Goal: Task Accomplishment & Management: Use online tool/utility

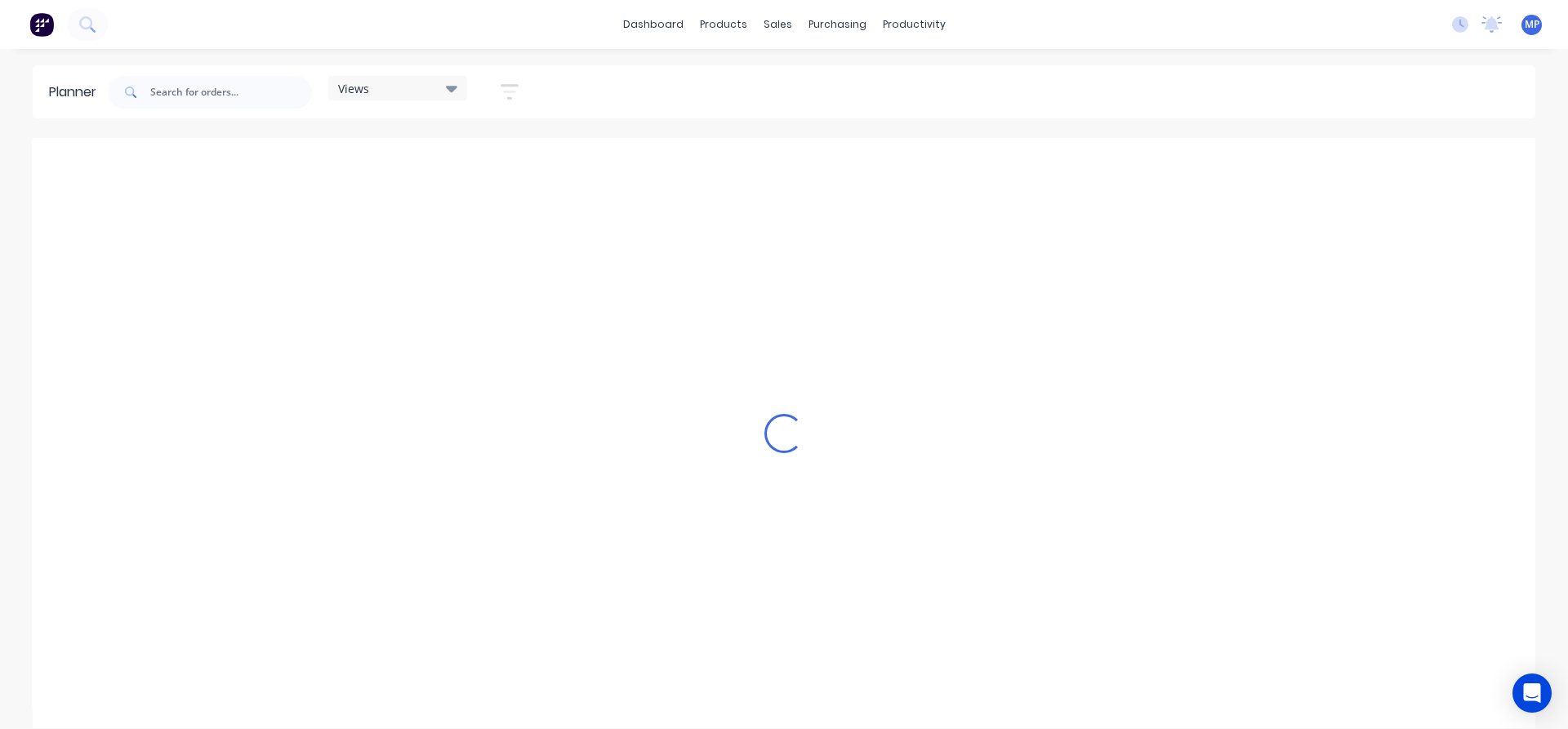
scroll to position [0, 1146]
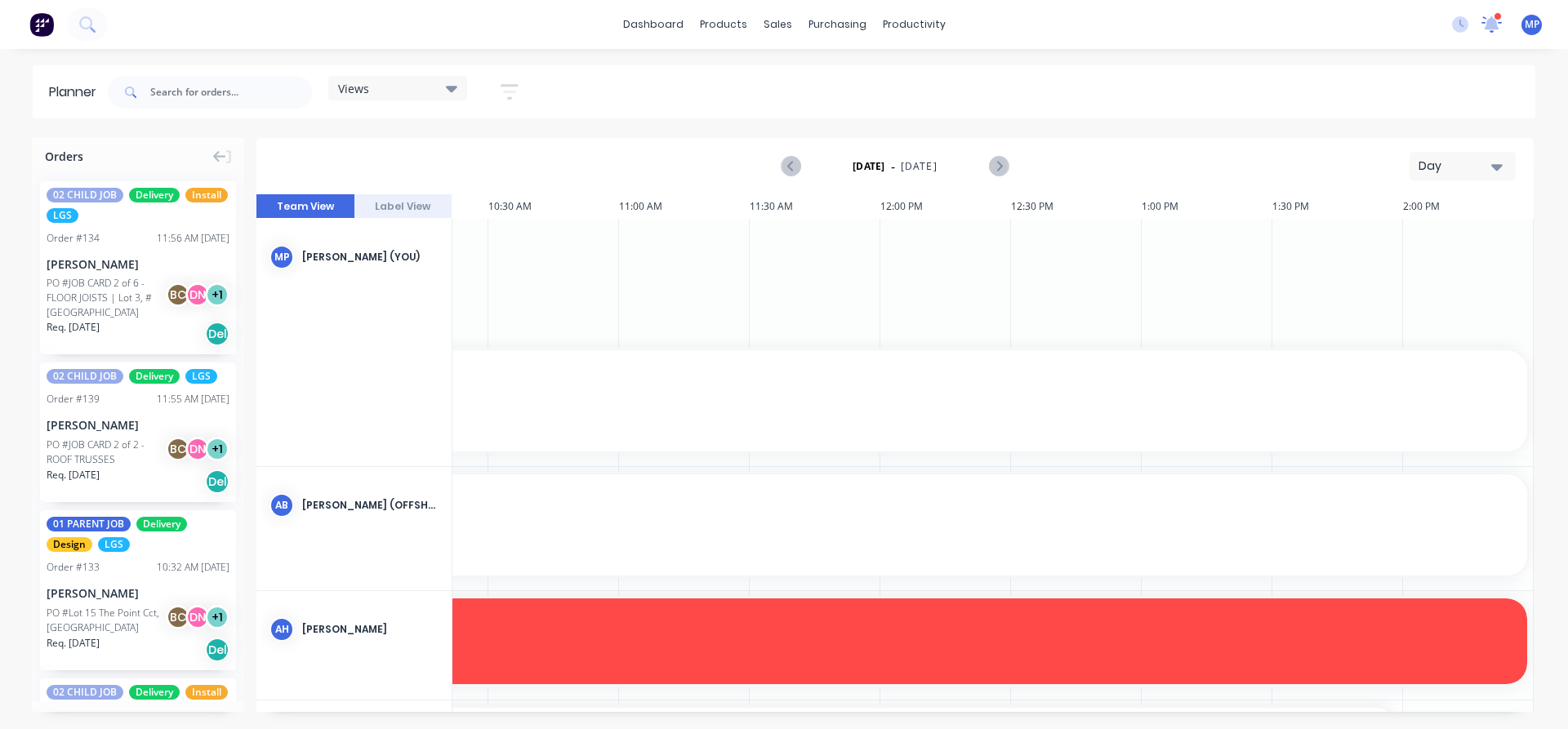
click at [1488, 21] on icon at bounding box center [1491, 22] width 15 height 14
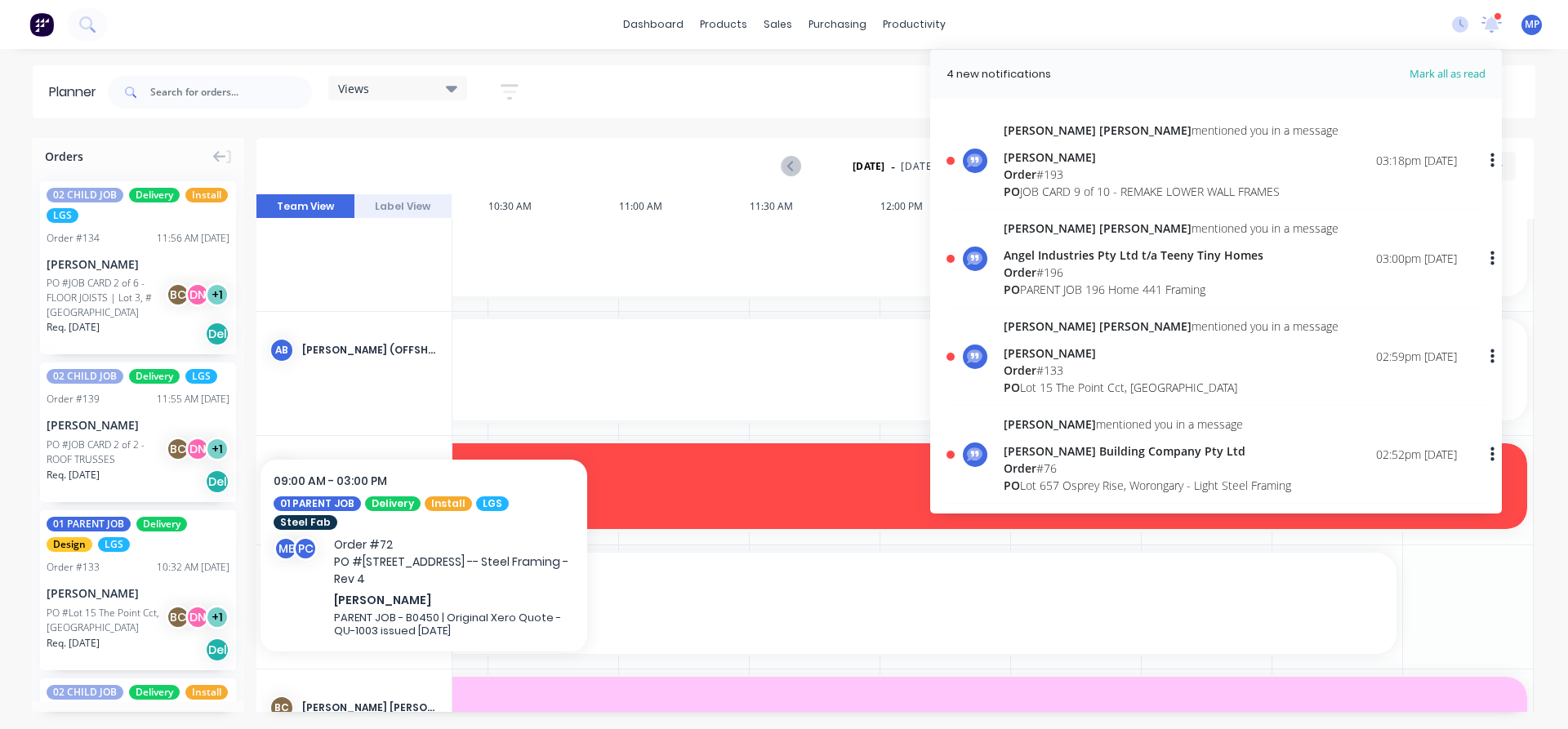
scroll to position [163, 1146]
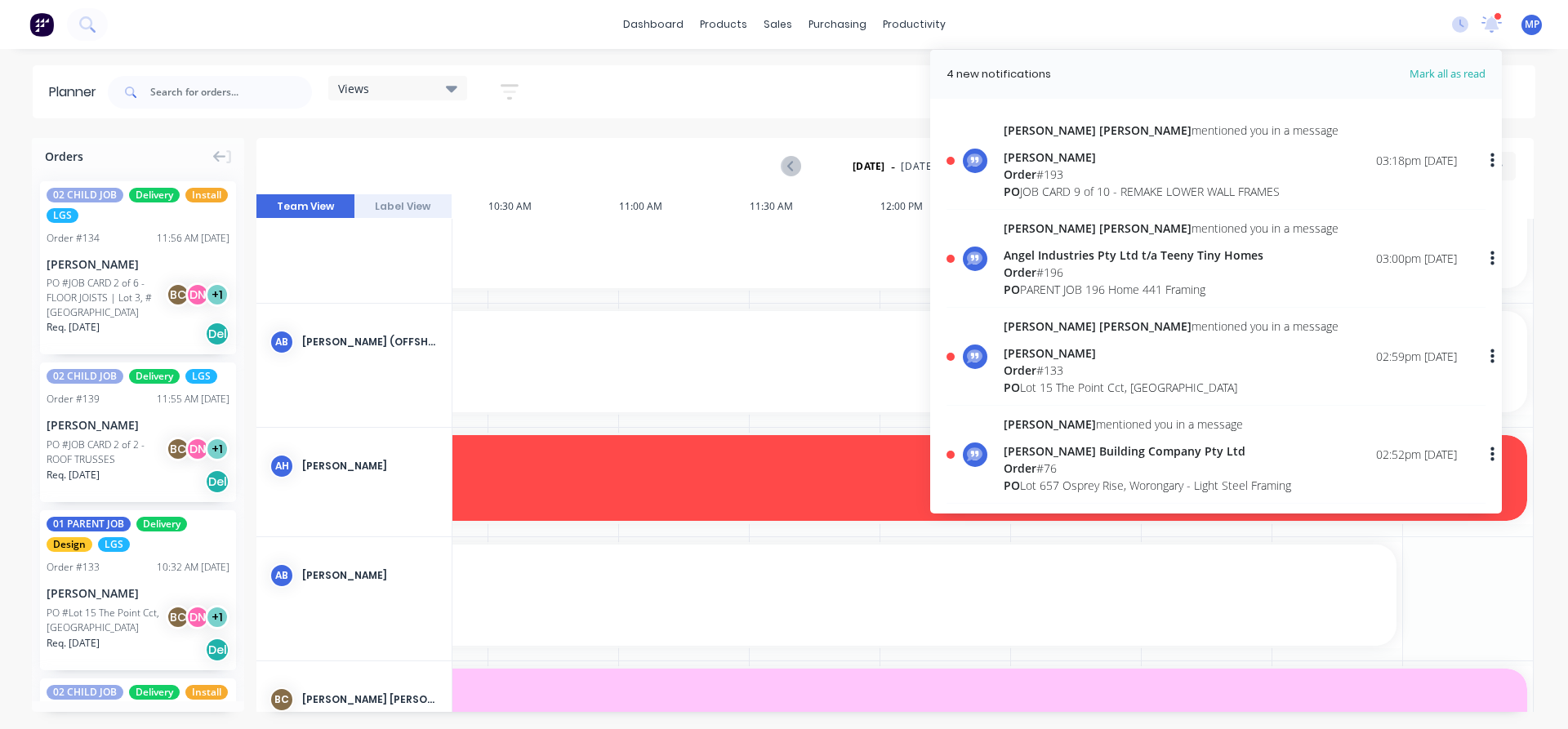
click at [867, 92] on div "Views Save new view None (Default) edit DESIGN TEAM (INTERNAL) edit ENGINEERING…" at bounding box center [820, 92] width 1430 height 49
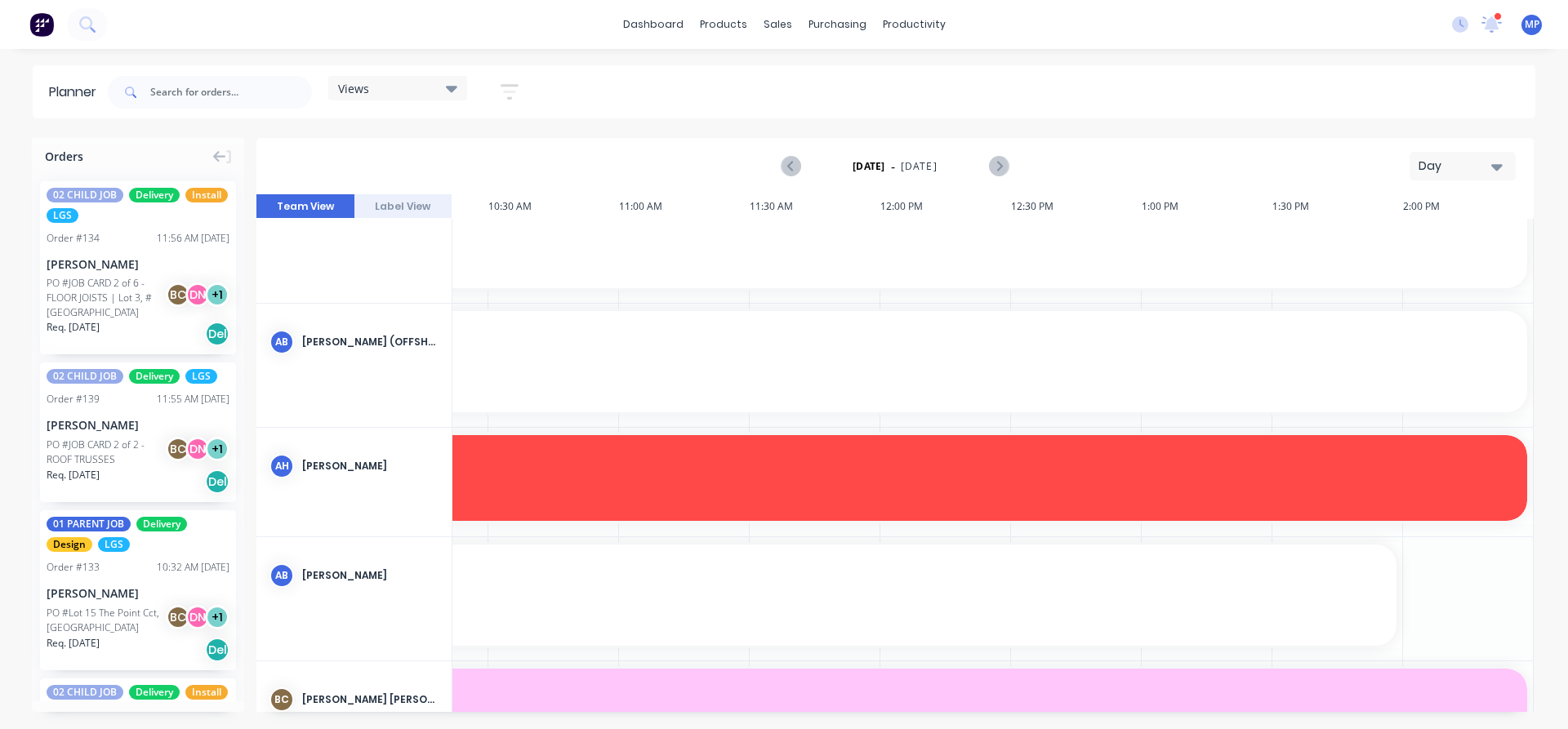
click at [1500, 169] on icon "button" at bounding box center [1496, 166] width 11 height 18
click at [1419, 238] on div "Week" at bounding box center [1433, 242] width 162 height 33
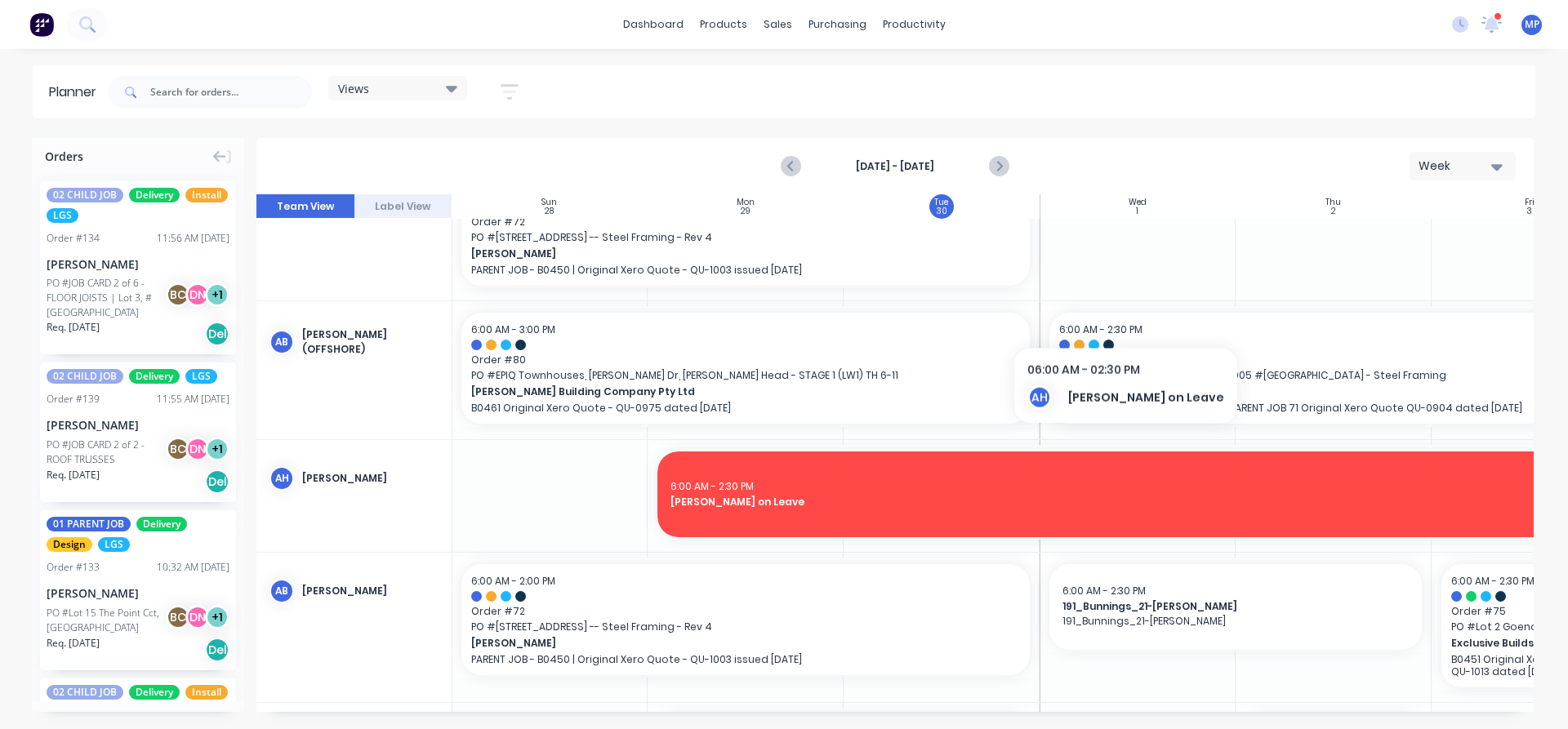
scroll to position [81, 1]
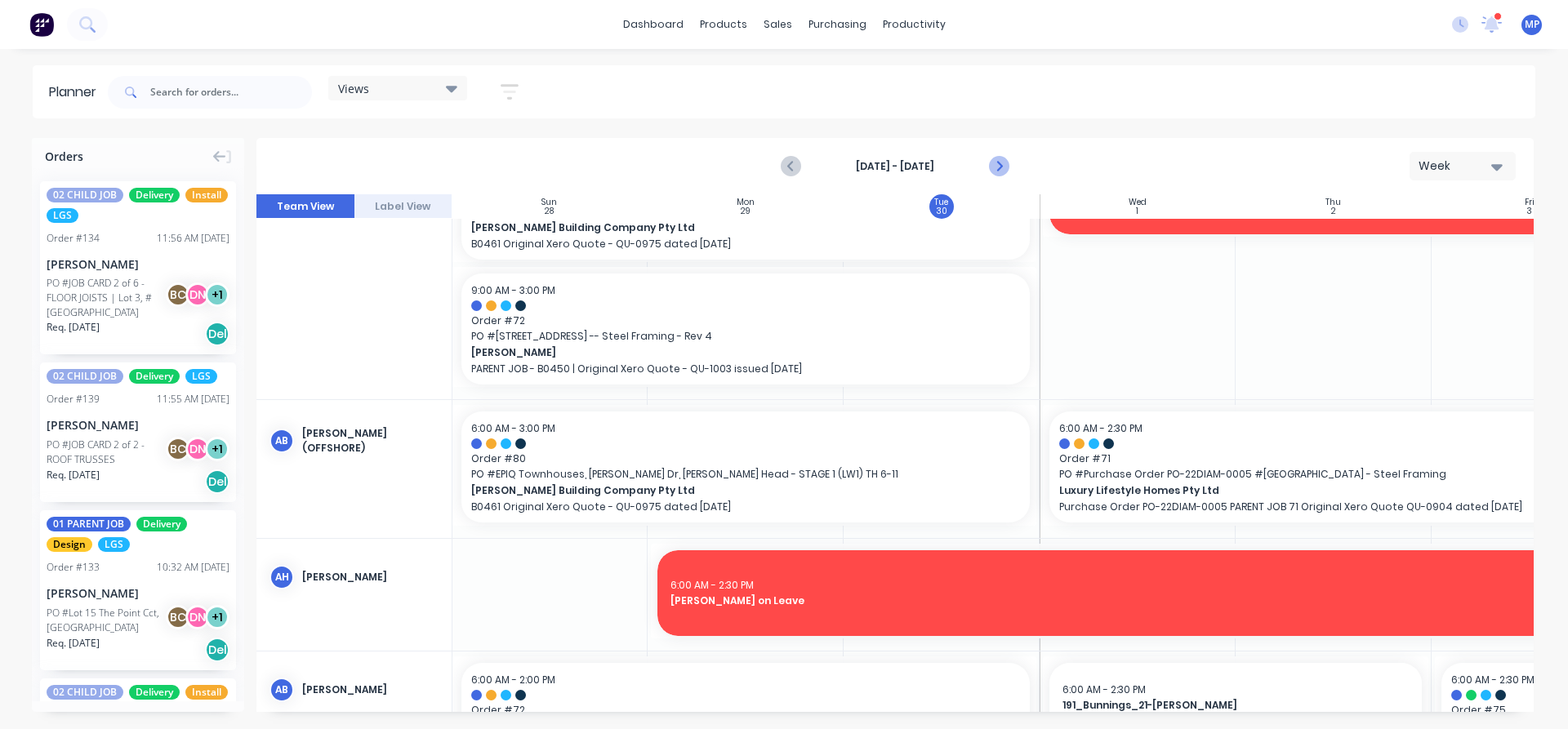
click at [994, 166] on icon "Next page" at bounding box center [997, 166] width 20 height 20
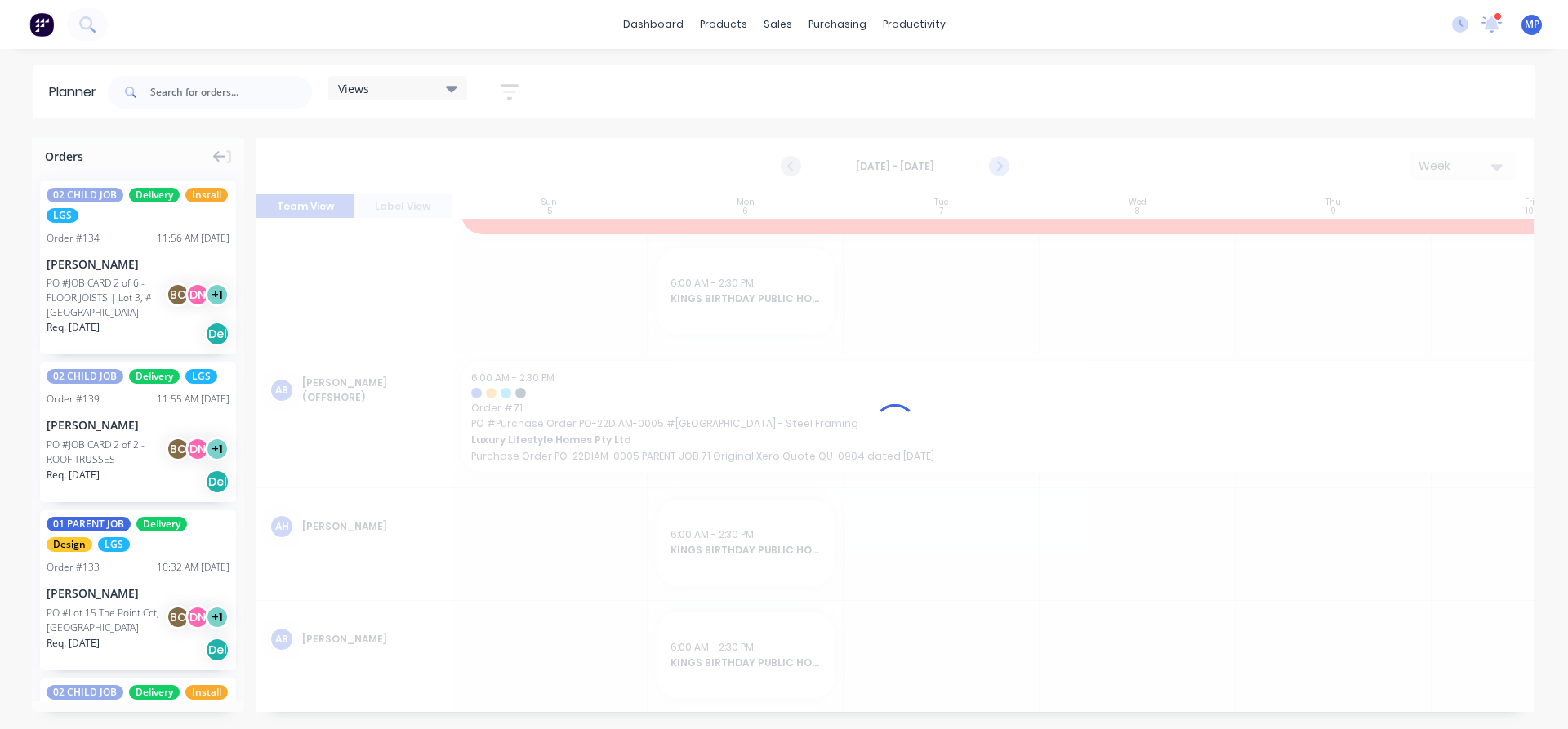
scroll to position [31, 1]
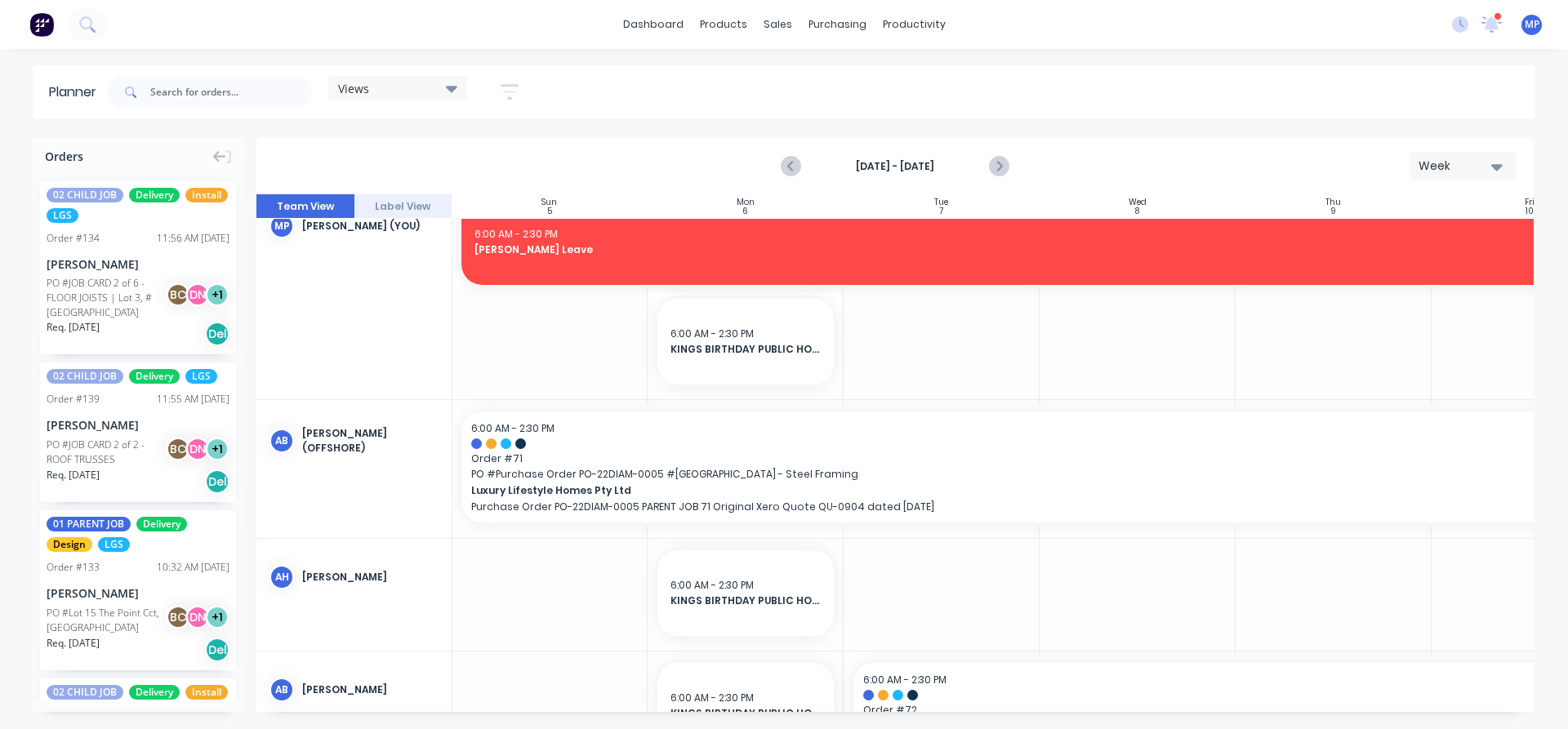
click at [511, 86] on icon "button" at bounding box center [509, 92] width 18 height 15
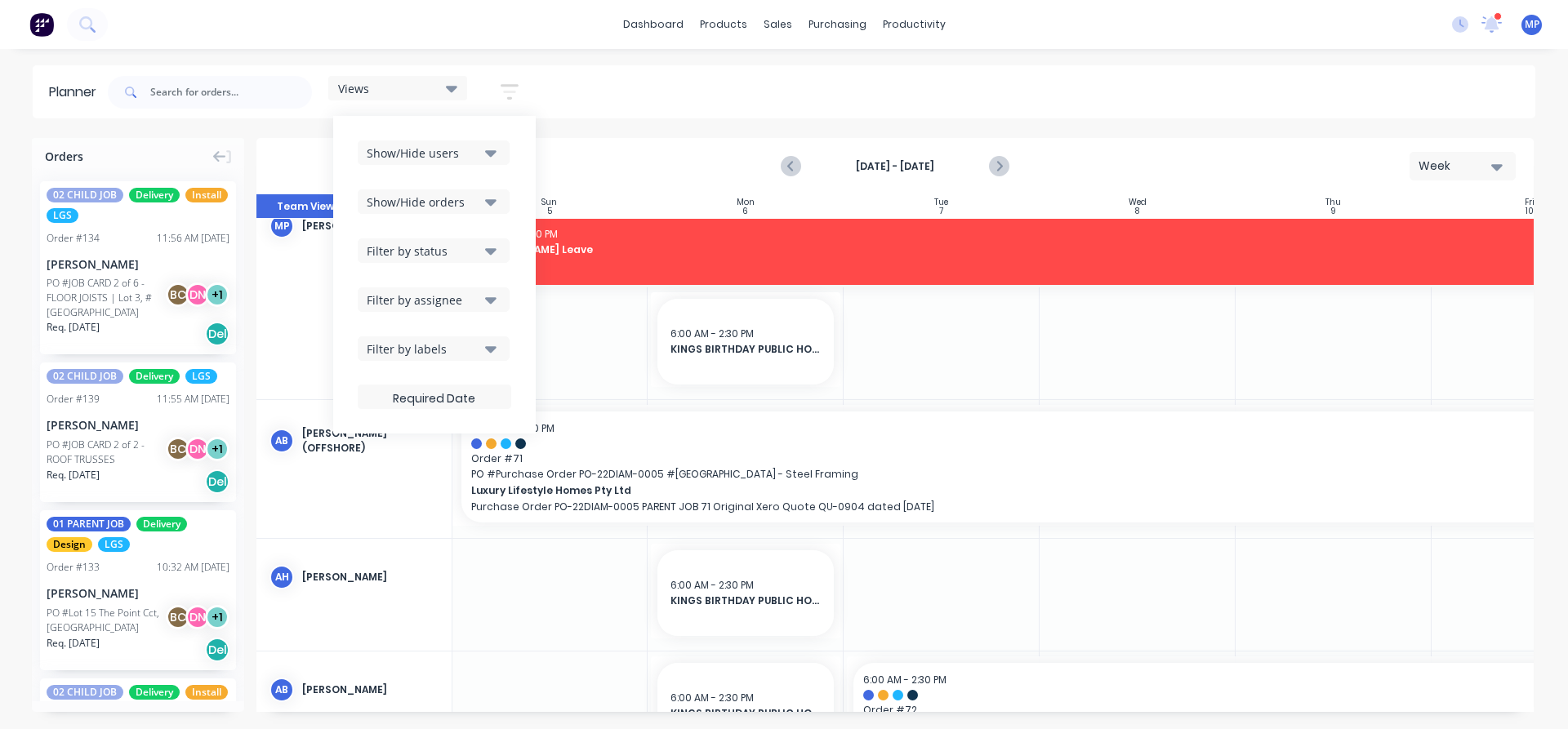
click at [503, 153] on button "Show/Hide users" at bounding box center [434, 152] width 152 height 25
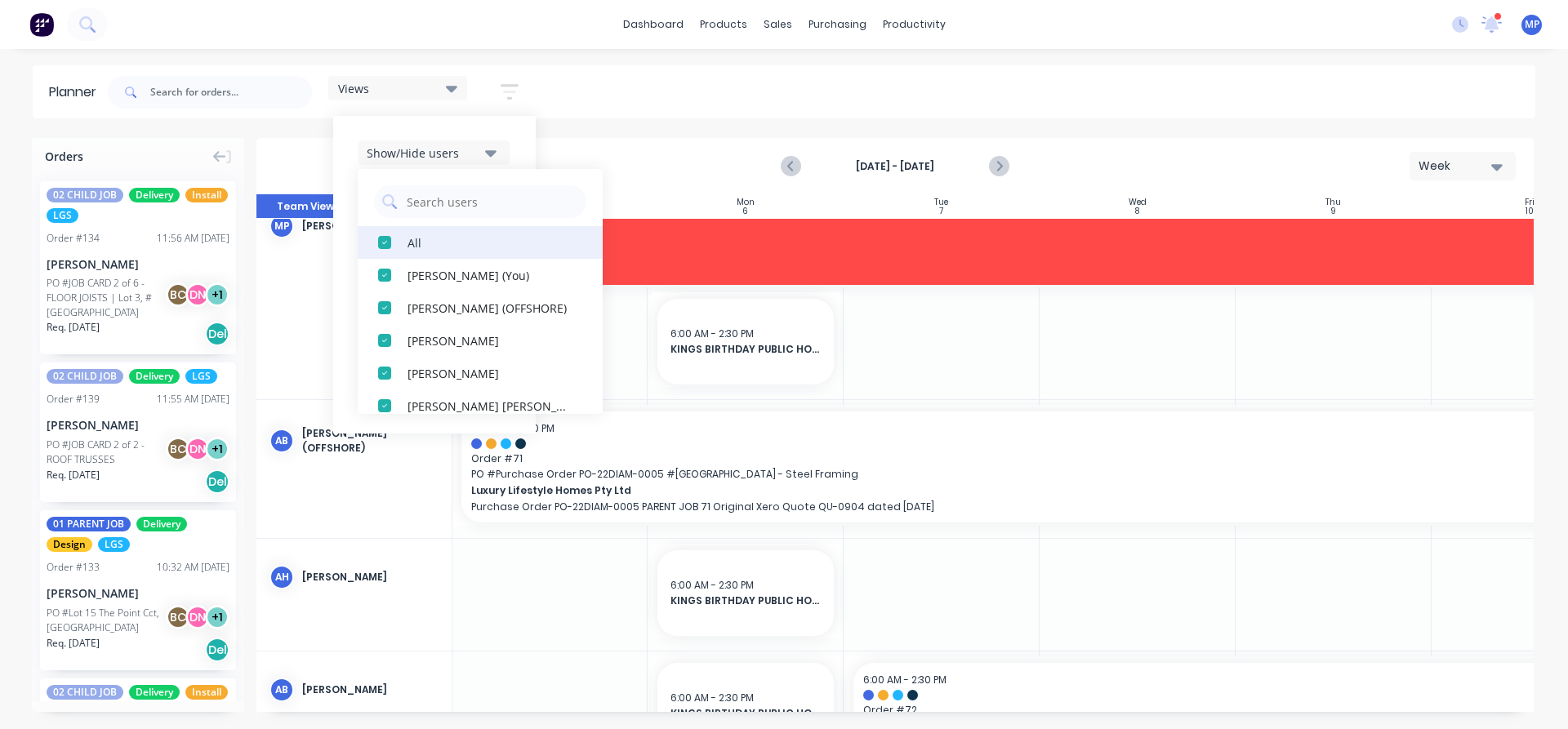
click at [427, 244] on div "All" at bounding box center [488, 242] width 163 height 17
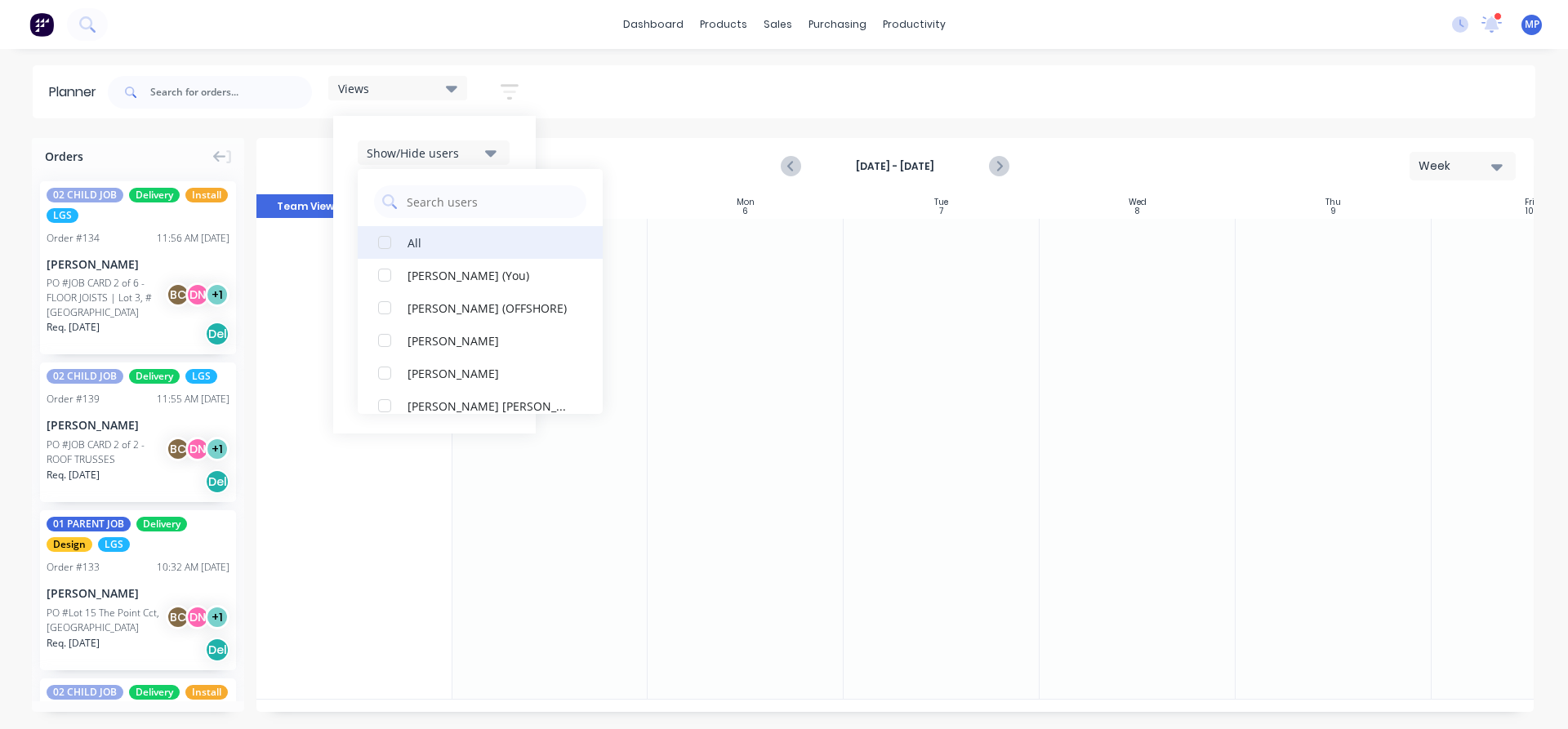
scroll to position [0, 1]
click at [440, 278] on div "[PERSON_NAME] (You)" at bounding box center [488, 275] width 163 height 17
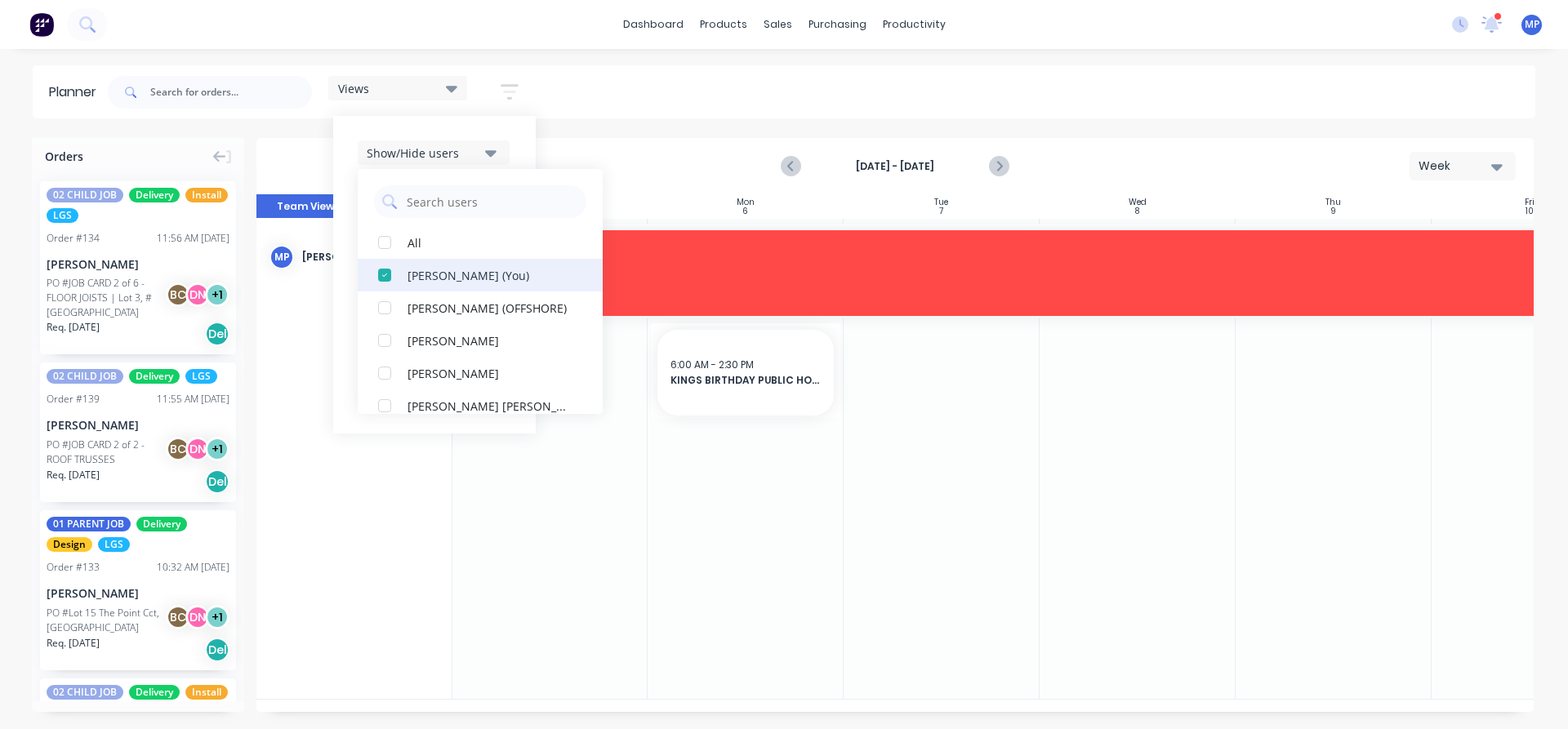
click at [445, 283] on div "[PERSON_NAME] (You)" at bounding box center [488, 275] width 163 height 17
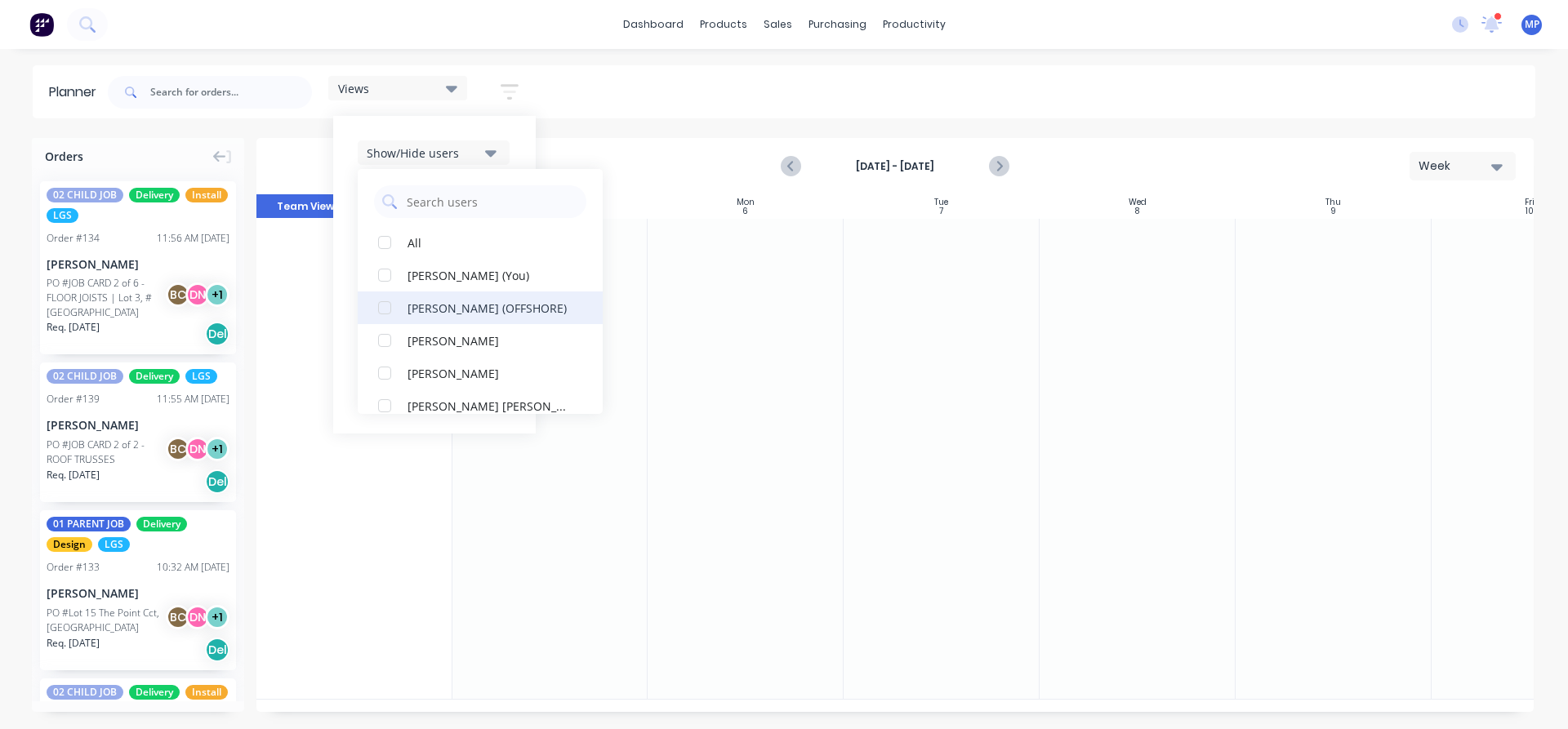
click at [448, 305] on div "[PERSON_NAME] (OFFSHORE)" at bounding box center [488, 307] width 163 height 17
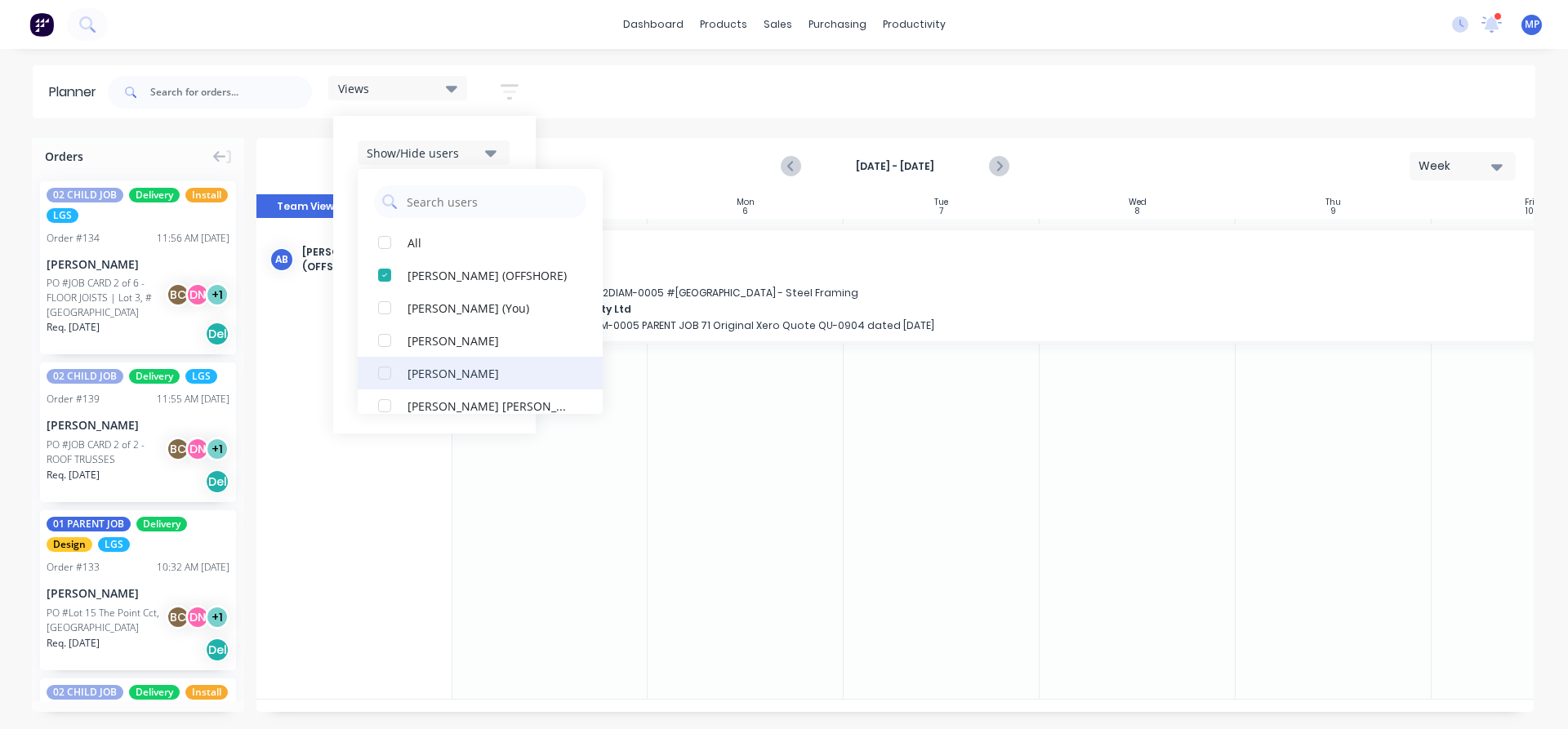
click at [453, 374] on div "[PERSON_NAME]" at bounding box center [488, 373] width 163 height 17
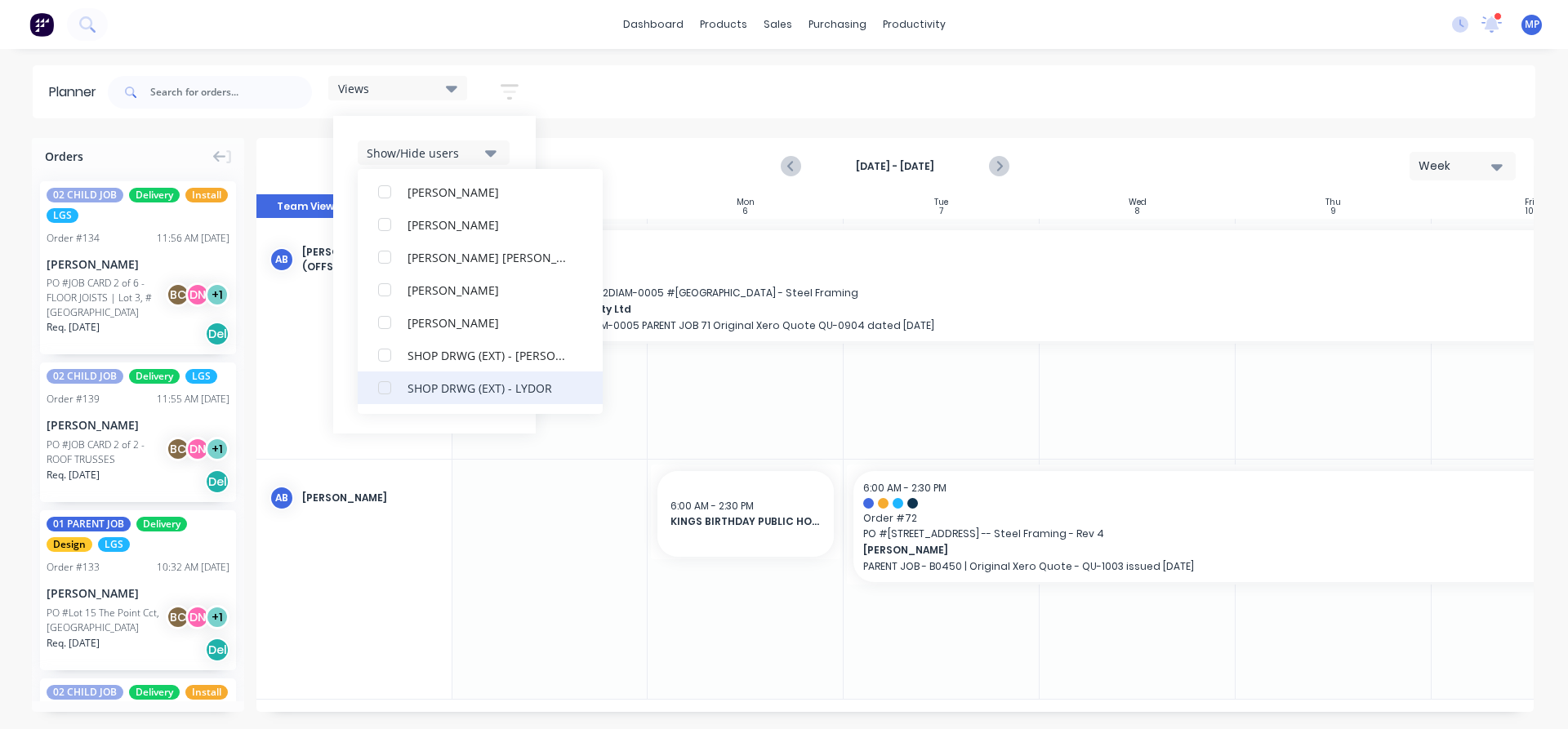
scroll to position [670, 0]
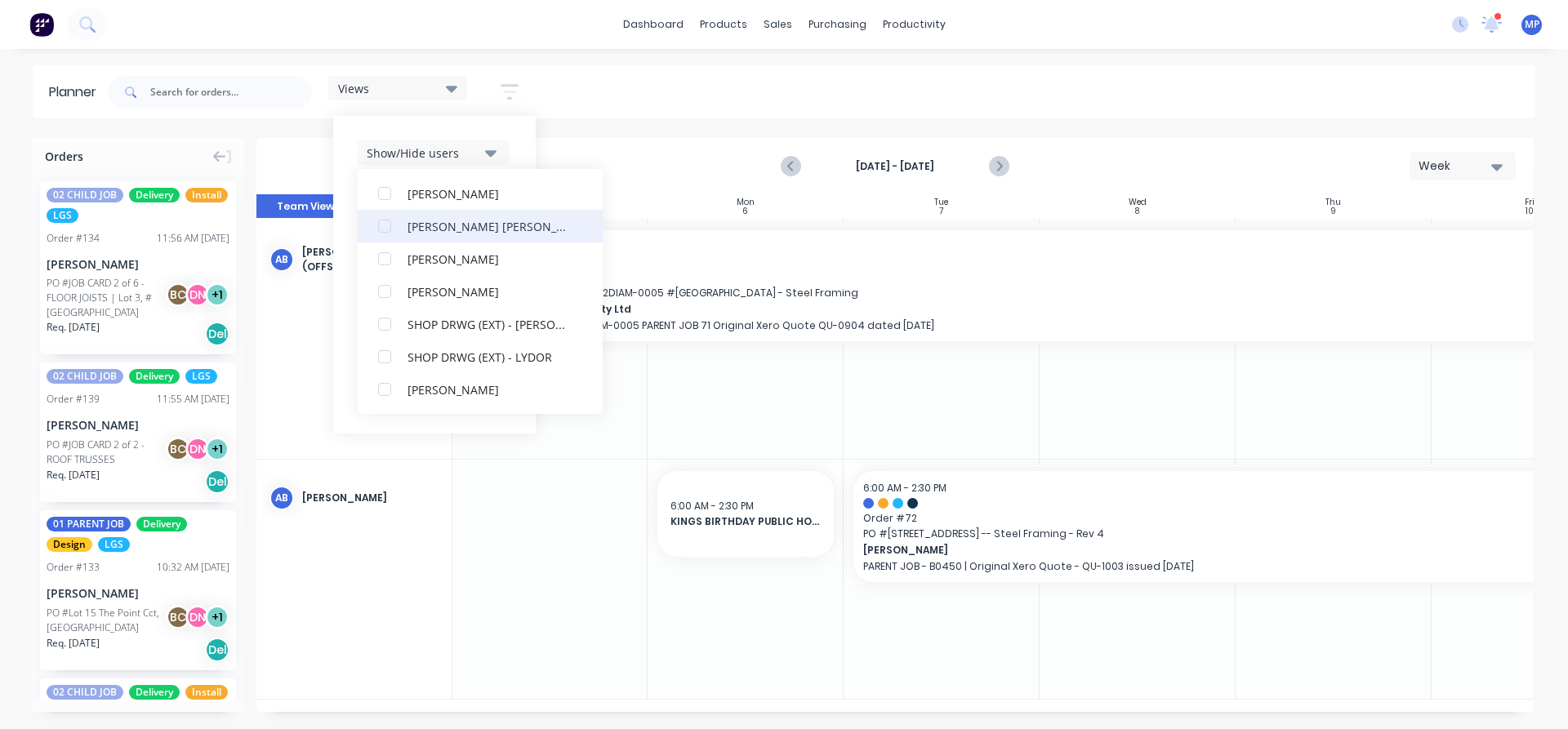
click at [477, 234] on div "[PERSON_NAME] [PERSON_NAME]" at bounding box center [488, 226] width 163 height 17
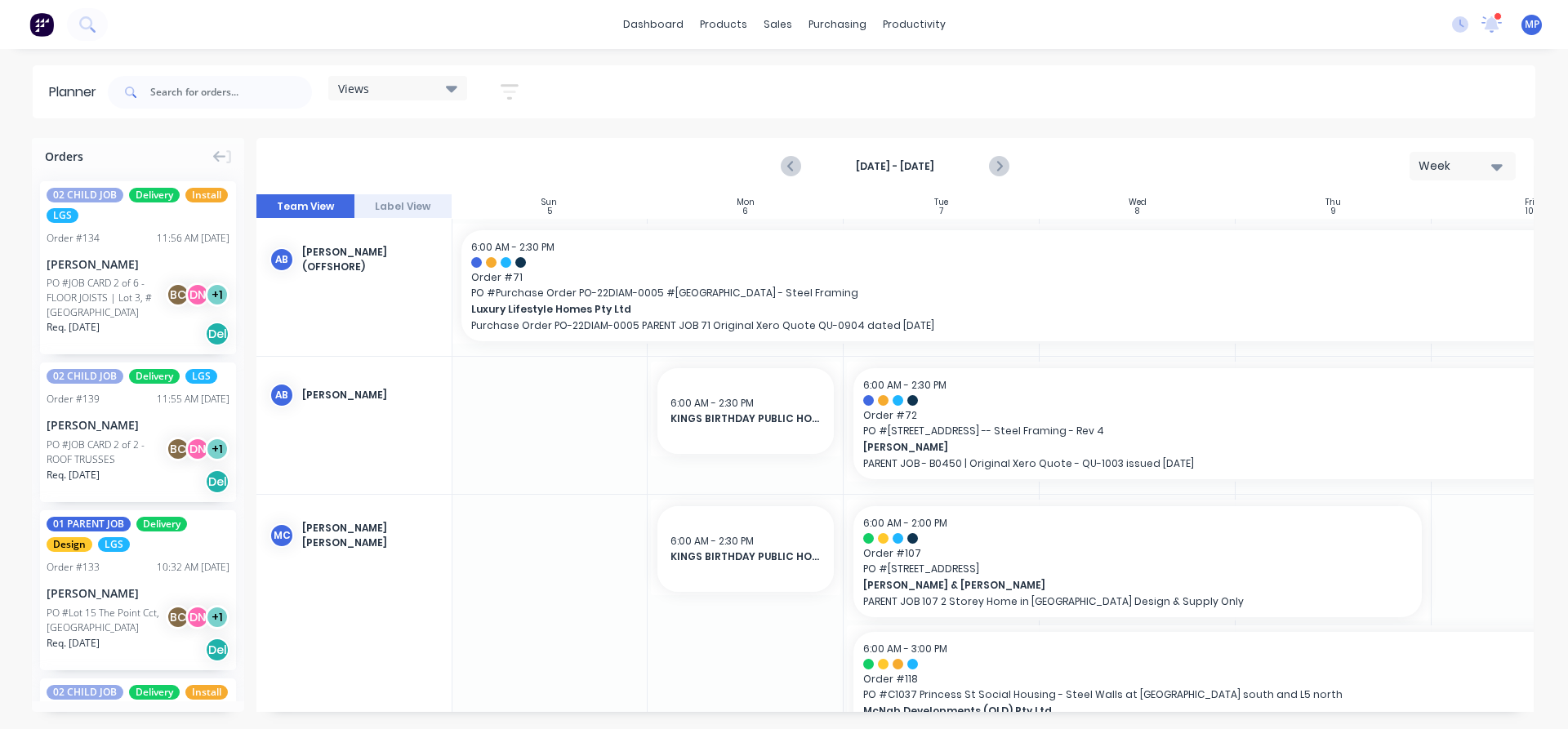
click at [1003, 74] on div "Views Save new view None (Default) edit DESIGN TEAM (INTERNAL) edit ENGINEERING…" at bounding box center [820, 92] width 1430 height 49
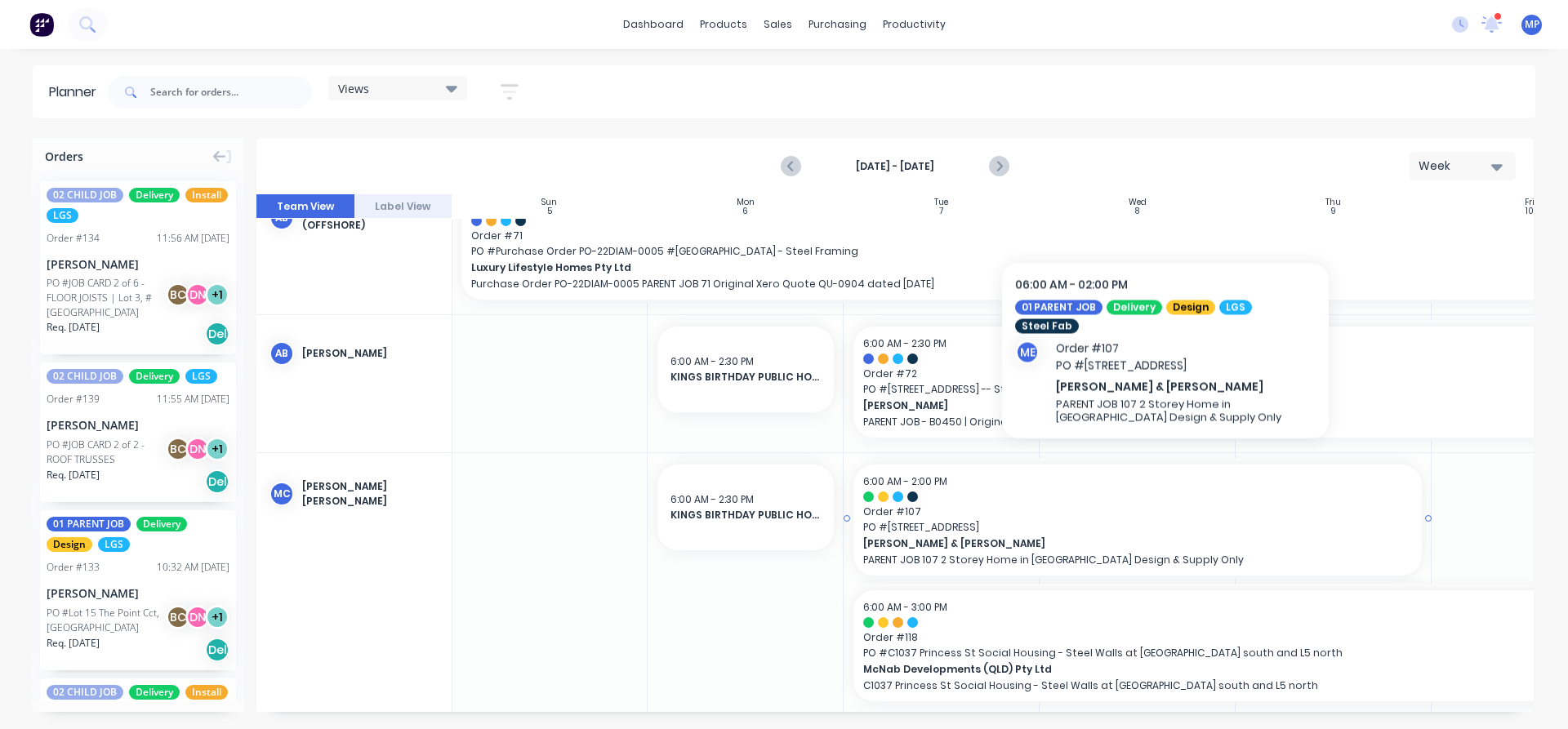
scroll to position [0, 1]
